Goal: Find specific page/section: Find specific page/section

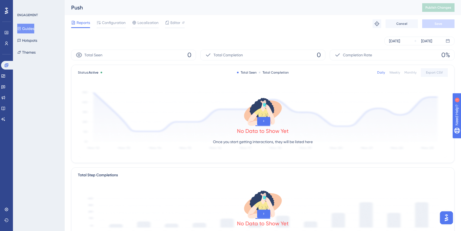
click at [114, 19] on div "Reports Configuration Localization Editor Troubleshoot Cancel Save" at bounding box center [263, 23] width 384 height 17
click at [109, 23] on span "Configuration" at bounding box center [114, 22] width 24 height 6
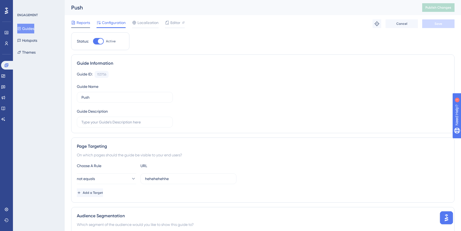
click at [83, 23] on span "Reports" at bounding box center [83, 22] width 13 height 6
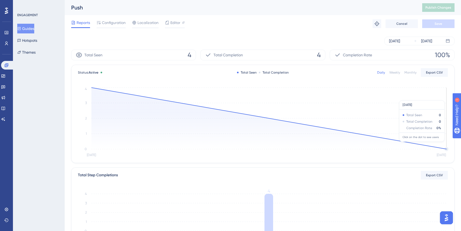
scroll to position [111, 0]
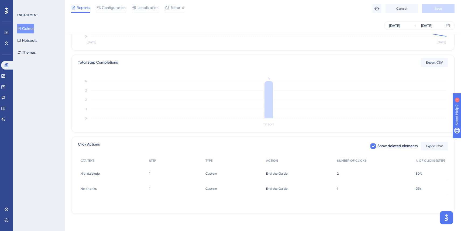
click at [93, 171] on div "Nie, dziękuję Nie, dziękuję" at bounding box center [112, 173] width 69 height 15
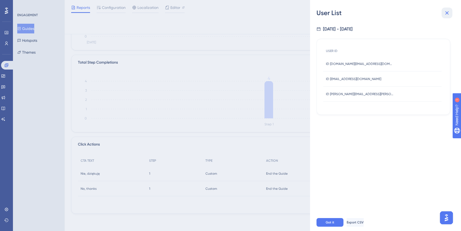
click at [448, 12] on icon at bounding box center [448, 13] width 4 height 4
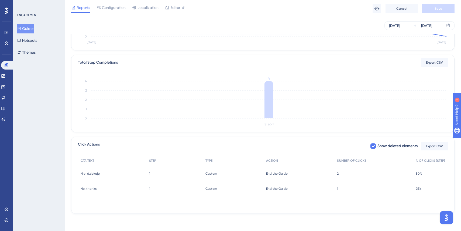
click at [112, 194] on div "No, thanks No, thanks" at bounding box center [112, 188] width 69 height 15
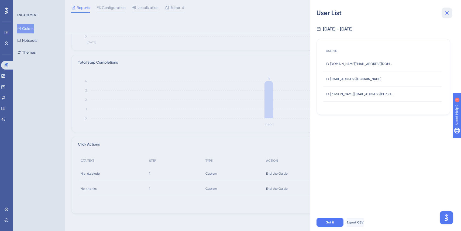
click at [450, 14] on icon at bounding box center [447, 13] width 6 height 6
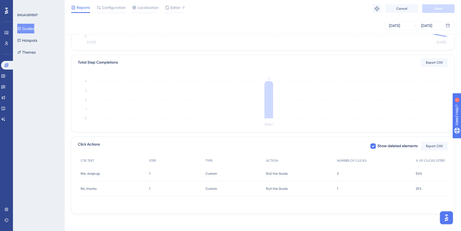
scroll to position [0, 0]
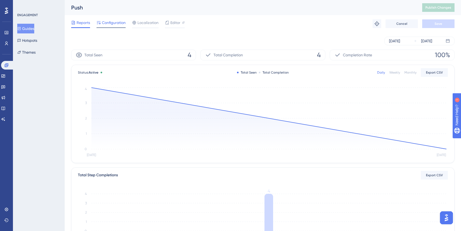
click at [123, 23] on span "Configuration" at bounding box center [114, 22] width 24 height 6
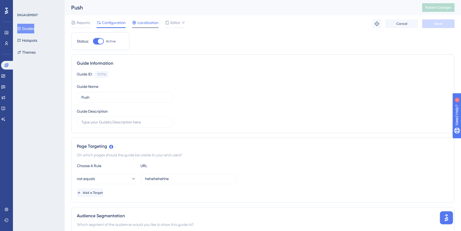
click at [148, 24] on span "Localization" at bounding box center [148, 22] width 21 height 6
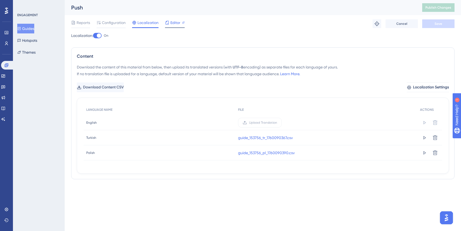
click at [175, 26] on div "Editor" at bounding box center [175, 23] width 20 height 9
click at [119, 28] on div "Reports Configuration Localization Editor Troubleshoot Cancel Save" at bounding box center [263, 23] width 384 height 17
click at [116, 24] on span "Configuration" at bounding box center [114, 22] width 24 height 6
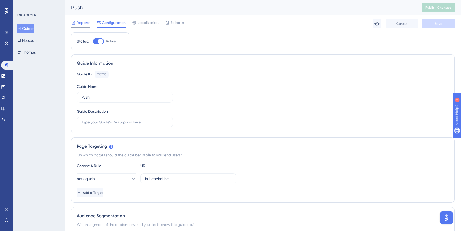
click at [87, 21] on span "Reports" at bounding box center [83, 22] width 13 height 6
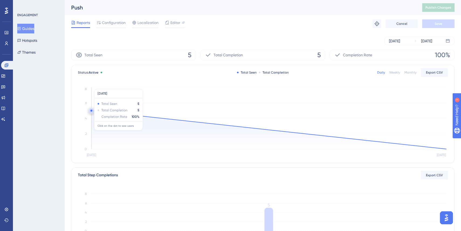
scroll to position [111, 0]
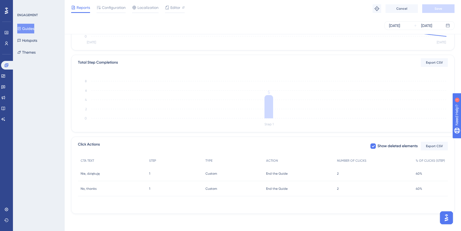
click at [358, 189] on div "2 2" at bounding box center [374, 188] width 79 height 15
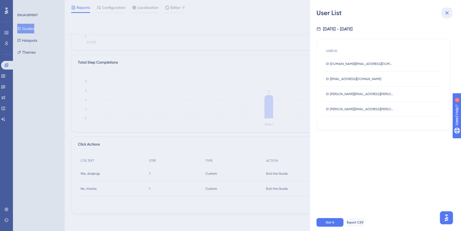
click at [451, 14] on button at bounding box center [447, 13] width 11 height 11
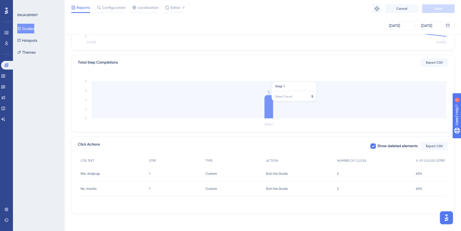
scroll to position [0, 0]
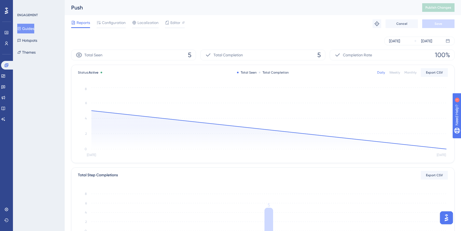
click at [85, 27] on div at bounding box center [80, 27] width 19 height 1
click at [104, 25] on span "Configuration" at bounding box center [114, 22] width 24 height 6
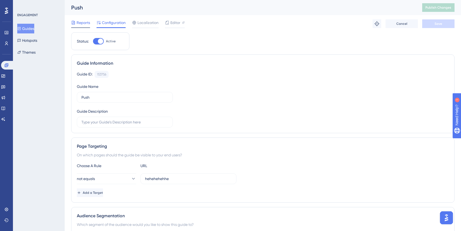
click at [83, 25] on span "Reports" at bounding box center [83, 22] width 13 height 6
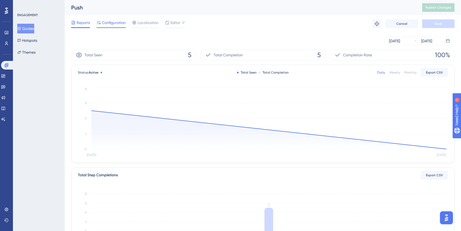
click at [115, 21] on span "Configuration" at bounding box center [114, 22] width 24 height 6
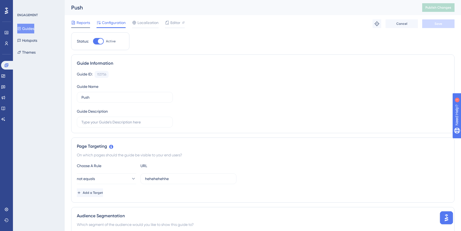
click at [83, 22] on span "Reports" at bounding box center [83, 22] width 13 height 6
